Goal: Find specific page/section: Find specific page/section

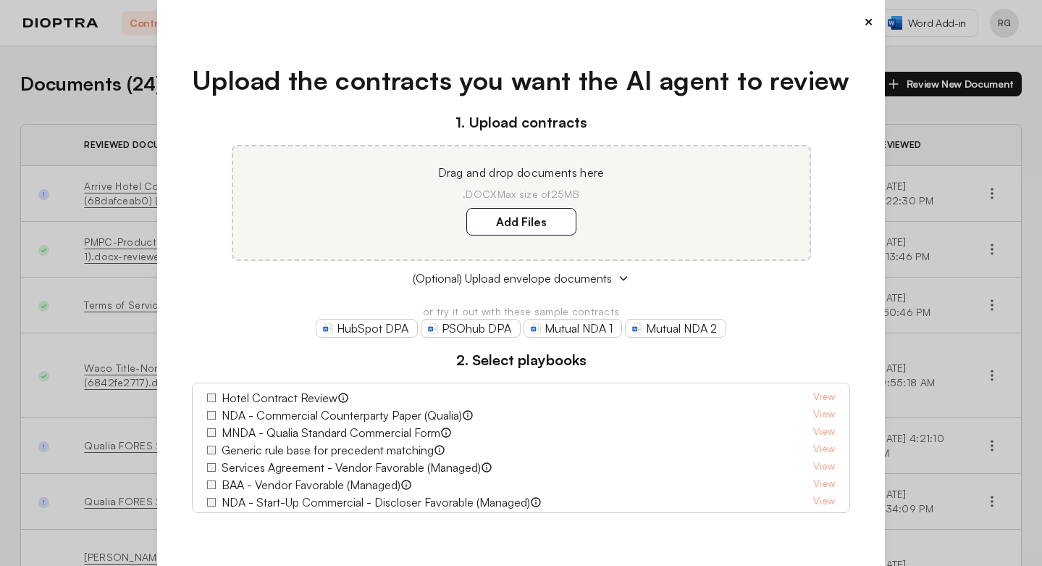
click at [864, 32] on button "×" at bounding box center [868, 22] width 9 height 20
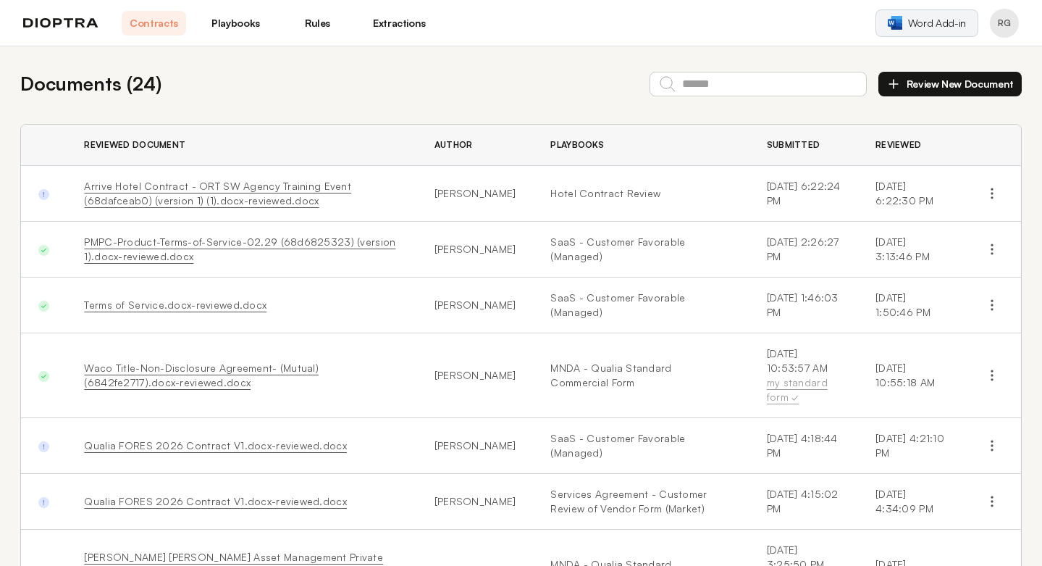
click at [942, 21] on link "Word Add-in" at bounding box center [927, 23] width 103 height 28
click at [962, 9] on link "Word Add-in" at bounding box center [927, 23] width 103 height 28
